Goal: Navigation & Orientation: Find specific page/section

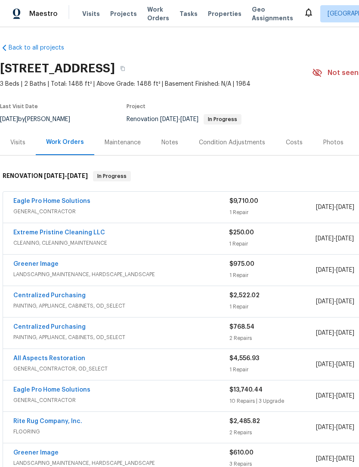
scroll to position [1, 0]
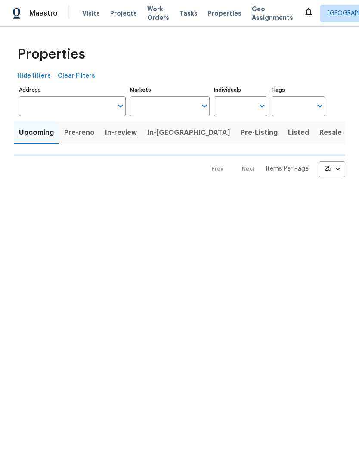
scroll to position [0, 0]
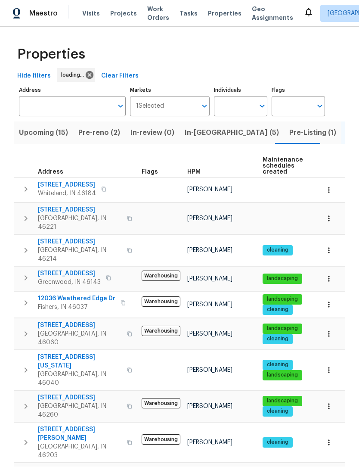
scroll to position [0, 0]
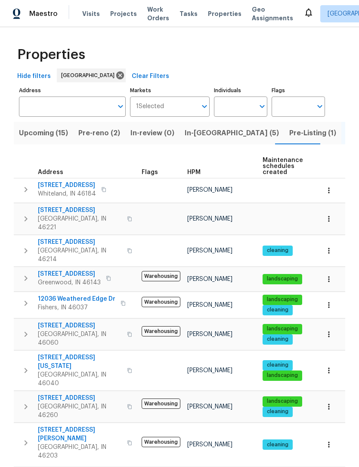
click at [45, 137] on span "Upcoming (15)" at bounding box center [43, 133] width 49 height 12
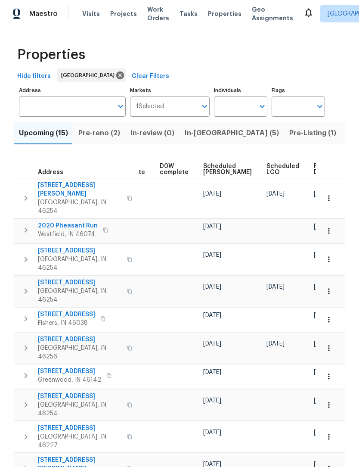
scroll to position [0, 217]
click at [314, 170] on span "Ready Date" at bounding box center [323, 169] width 19 height 12
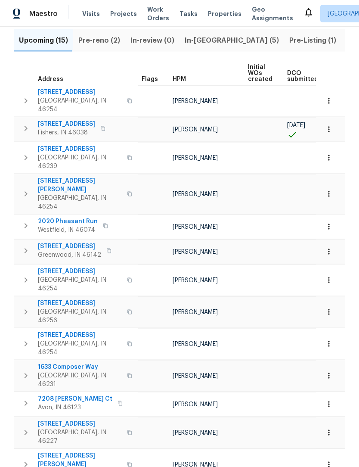
scroll to position [28, 0]
click at [21, 398] on icon "button" at bounding box center [26, 403] width 10 height 10
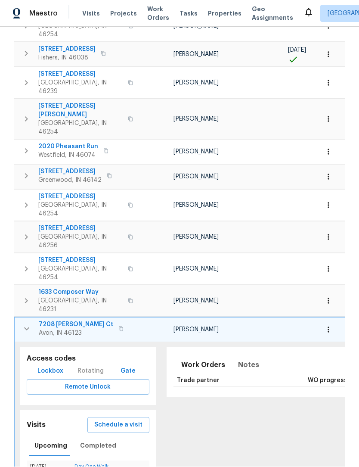
scroll to position [171, 0]
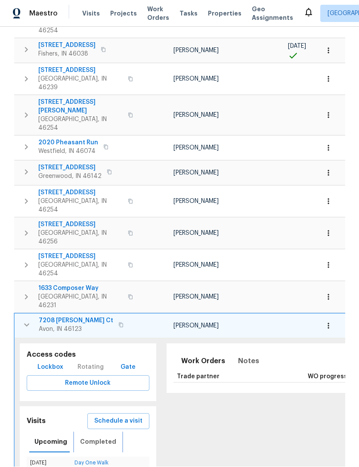
click at [84, 437] on span "Completed" at bounding box center [98, 442] width 36 height 11
click at [81, 460] on link "In-Person Walkthrough" at bounding box center [91, 462] width 54 height 5
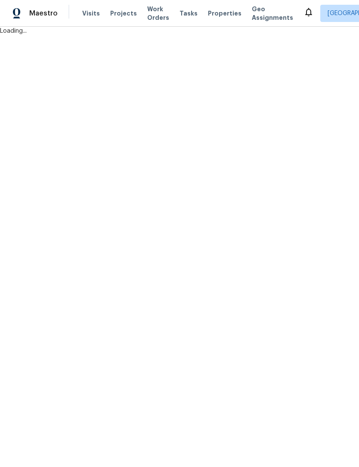
scroll to position [0, 0]
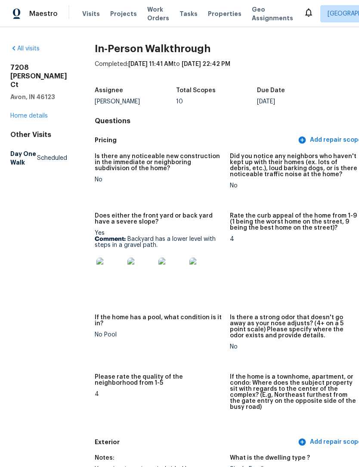
click at [96, 271] on img at bounding box center [110, 272] width 28 height 28
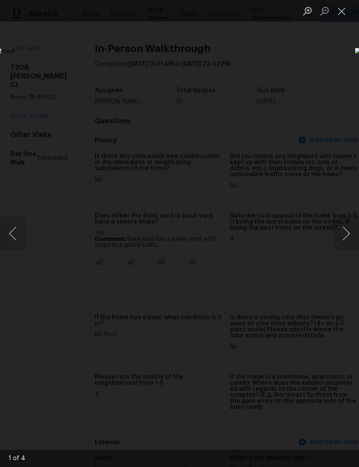
click at [347, 231] on button "Next image" at bounding box center [346, 233] width 26 height 34
click at [348, 228] on button "Next image" at bounding box center [346, 233] width 26 height 34
click at [348, 230] on button "Next image" at bounding box center [346, 233] width 26 height 34
click at [345, 7] on button "Close lightbox" at bounding box center [341, 10] width 17 height 15
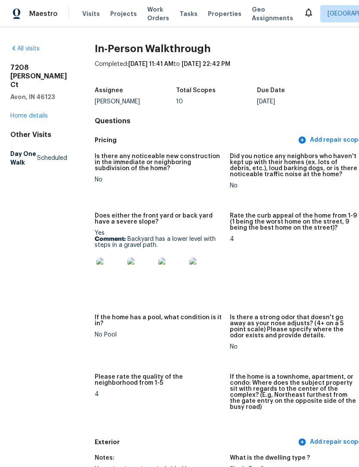
click at [226, 16] on span "Properties" at bounding box center [225, 13] width 34 height 9
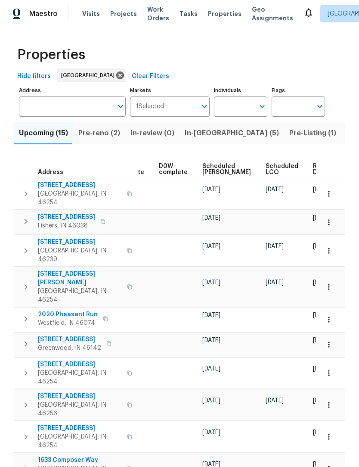
scroll to position [0, 217]
click at [314, 169] on span "Ready Date" at bounding box center [323, 169] width 19 height 12
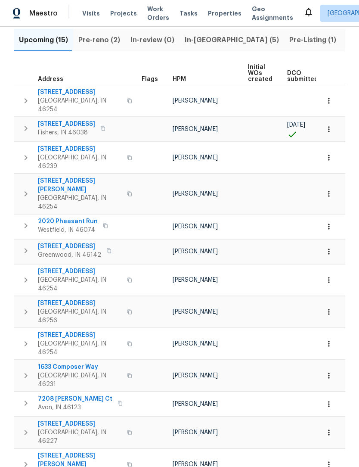
click at [94, 34] on span "Pre-reno (2)" at bounding box center [99, 40] width 42 height 12
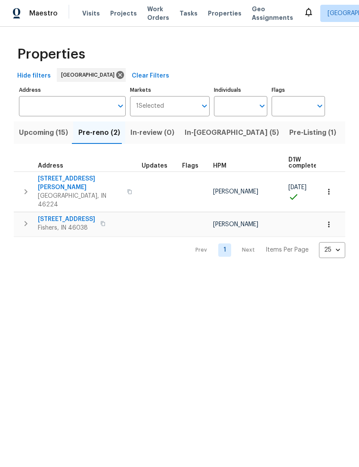
click at [197, 137] on span "In-[GEOGRAPHIC_DATA] (5)" at bounding box center [232, 133] width 94 height 12
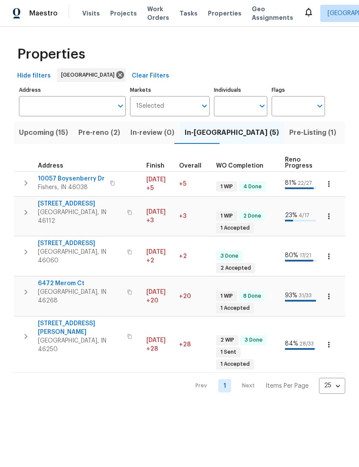
scroll to position [0, 241]
click at [289, 131] on span "Pre-Listing (1)" at bounding box center [312, 133] width 47 height 12
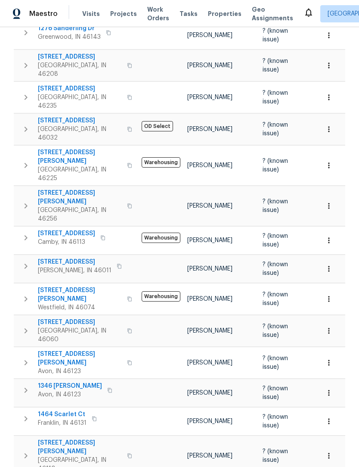
scroll to position [431, 0]
click at [20, 258] on button "button" at bounding box center [25, 266] width 17 height 17
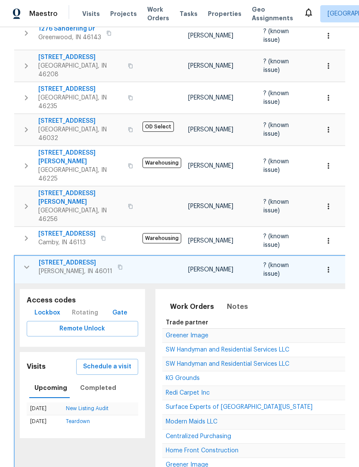
click at [23, 262] on icon "button" at bounding box center [27, 267] width 10 height 10
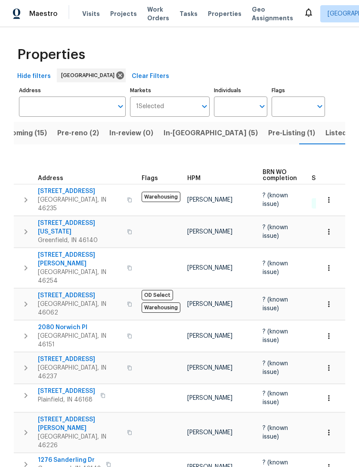
scroll to position [0, 0]
click at [326, 134] on span "Listed (37)" at bounding box center [344, 133] width 37 height 12
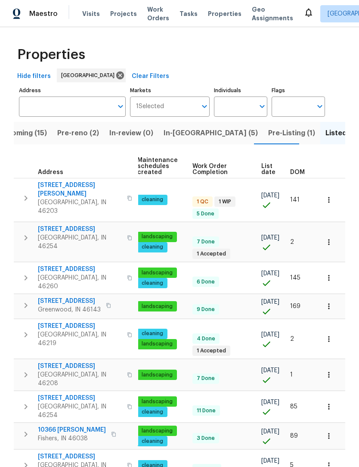
scroll to position [0, 125]
click at [267, 171] on span "List date" at bounding box center [268, 169] width 14 height 12
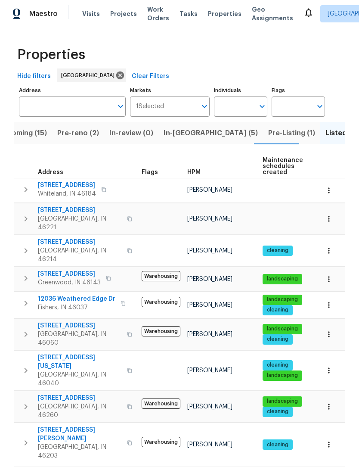
click at [25, 133] on span "Upcoming (15)" at bounding box center [22, 133] width 49 height 12
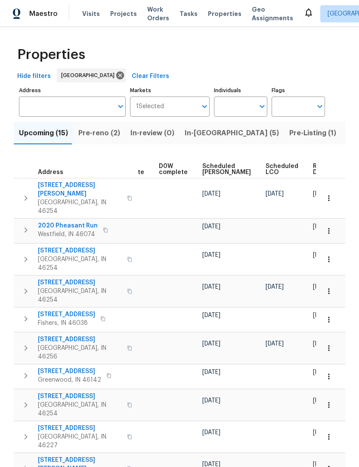
scroll to position [0, 217]
click at [314, 172] on span "Ready Date" at bounding box center [323, 169] width 19 height 12
